Goal: Navigation & Orientation: Find specific page/section

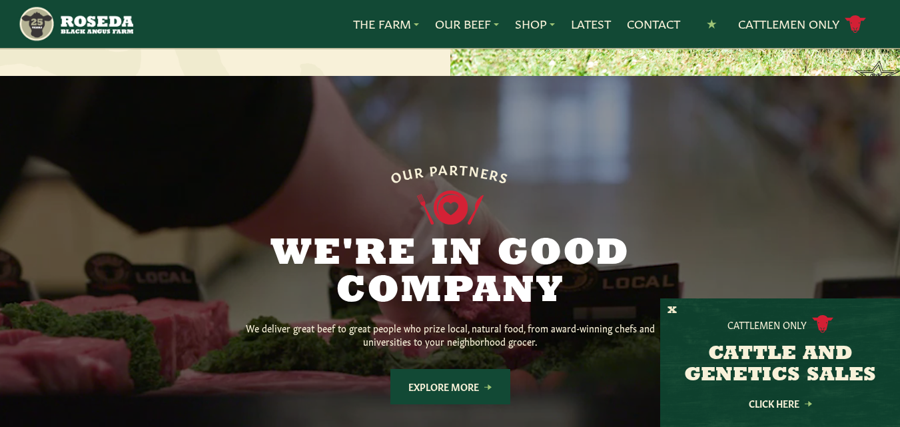
scroll to position [963, 0]
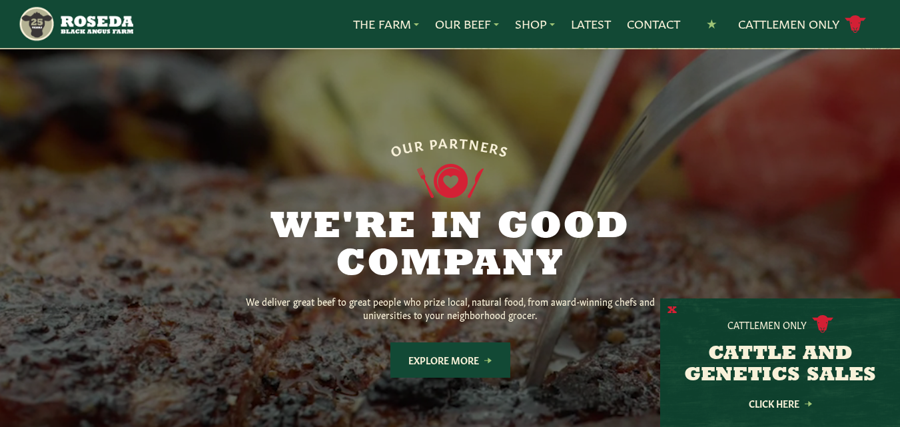
click at [670, 312] on button "X" at bounding box center [672, 311] width 9 height 14
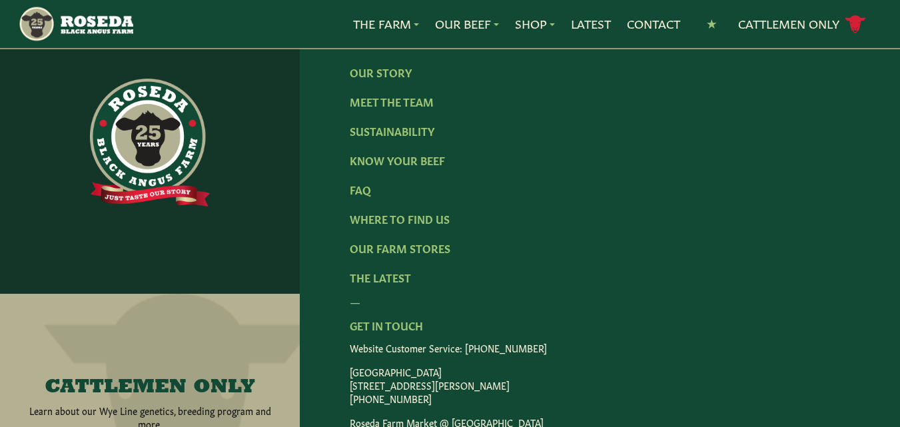
scroll to position [2254, 0]
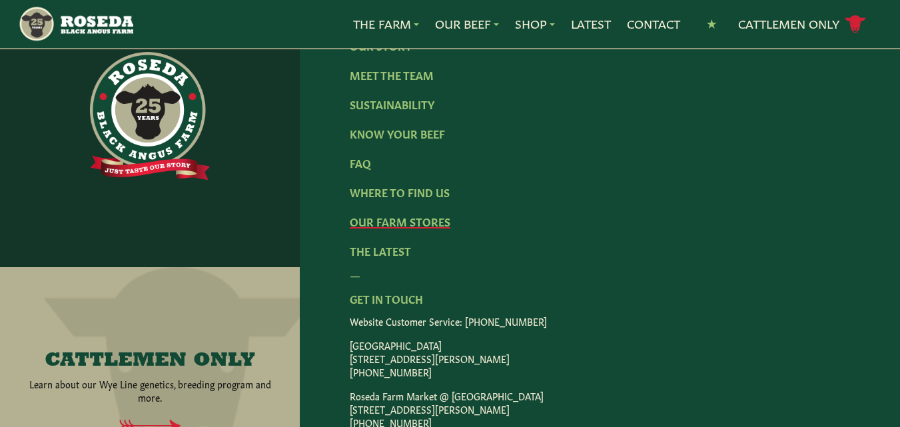
click at [425, 214] on link "Our Farm Stores" at bounding box center [400, 221] width 101 height 15
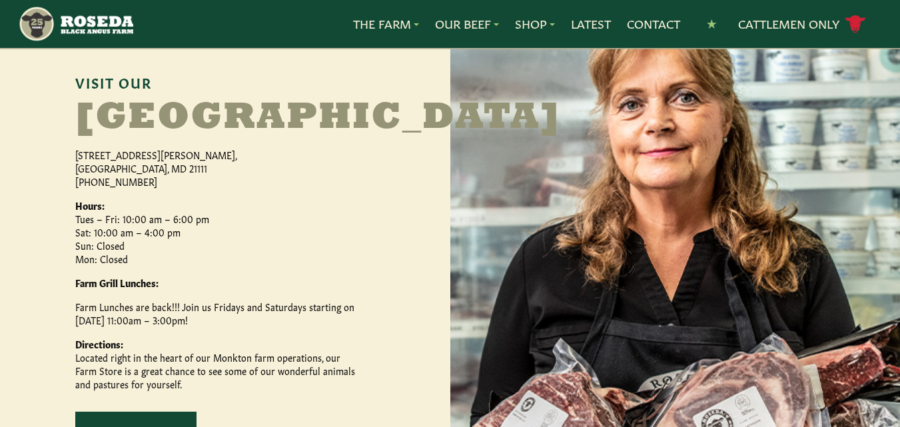
scroll to position [613, 0]
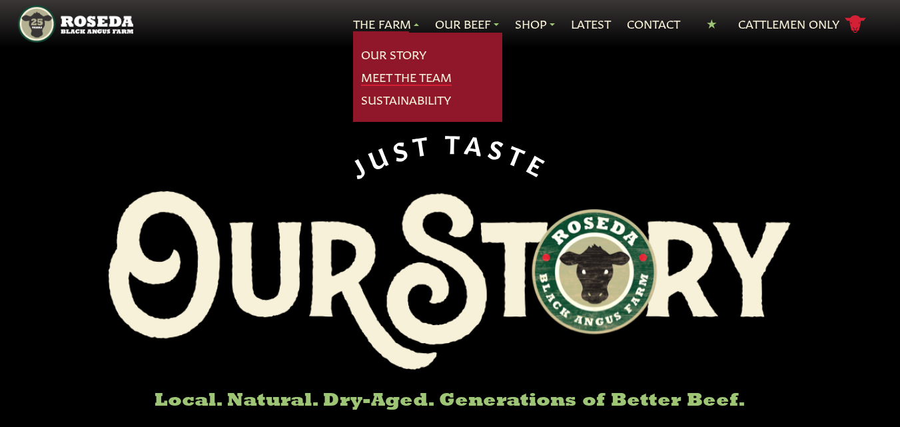
click at [396, 79] on link "Meet The Team" at bounding box center [406, 77] width 91 height 17
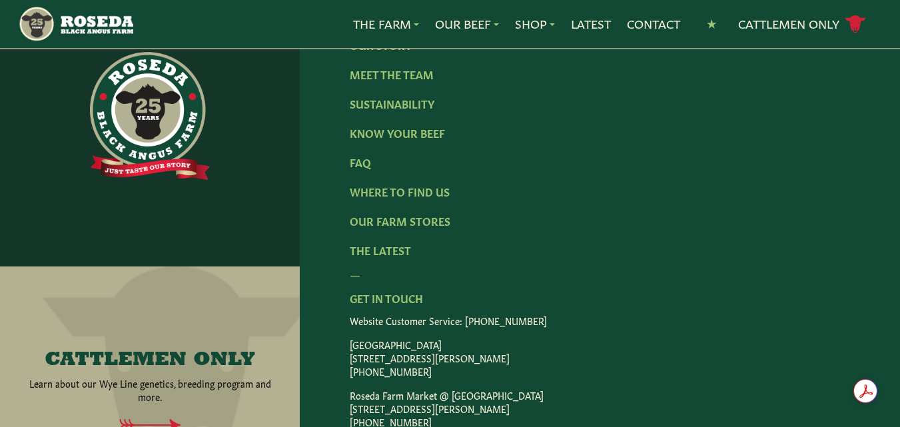
scroll to position [2051, 0]
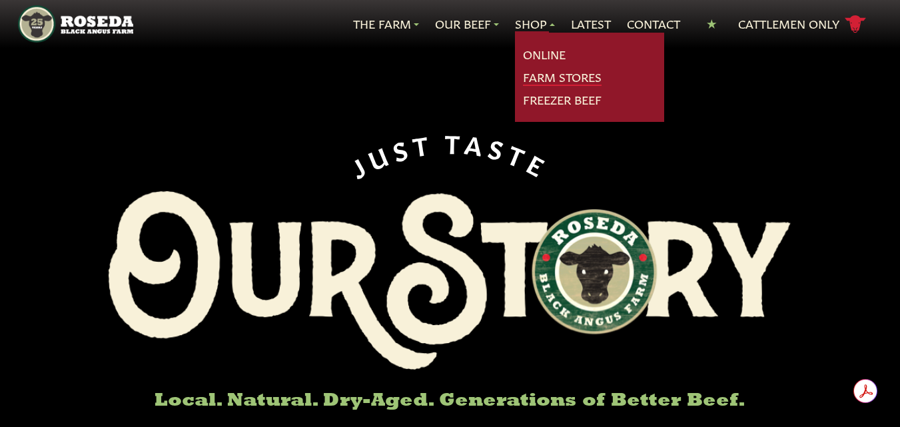
click at [545, 78] on link "Farm Stores" at bounding box center [562, 77] width 79 height 17
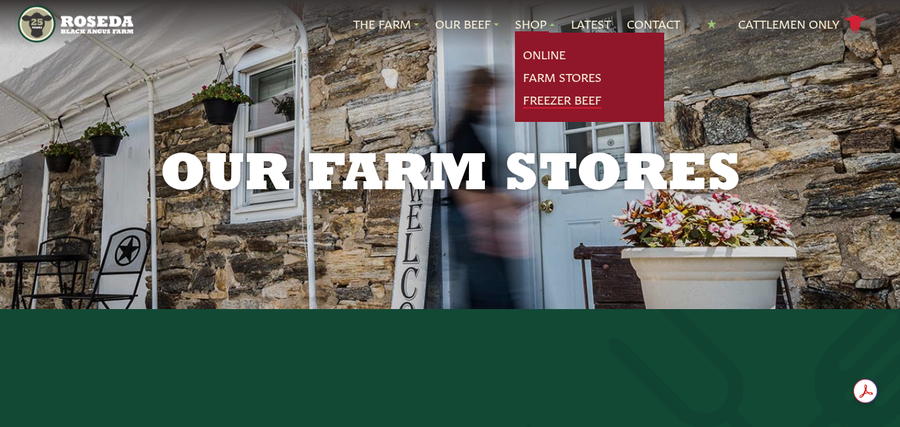
click at [548, 99] on link "Freezer Beef" at bounding box center [562, 99] width 79 height 17
click at [540, 51] on link "Online" at bounding box center [544, 54] width 43 height 17
